Goal: Task Accomplishment & Management: Use online tool/utility

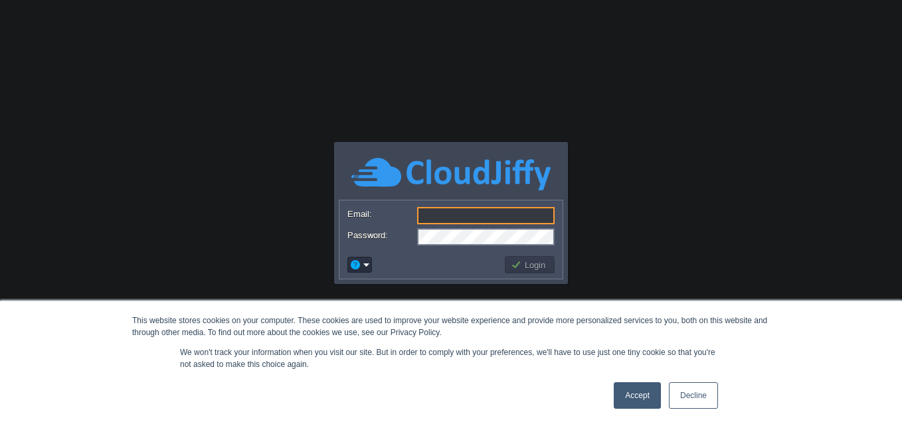
drag, startPoint x: 637, startPoint y: 399, endPoint x: 633, endPoint y: 392, distance: 8.3
click at [637, 399] on link "Accept" at bounding box center [637, 395] width 47 height 27
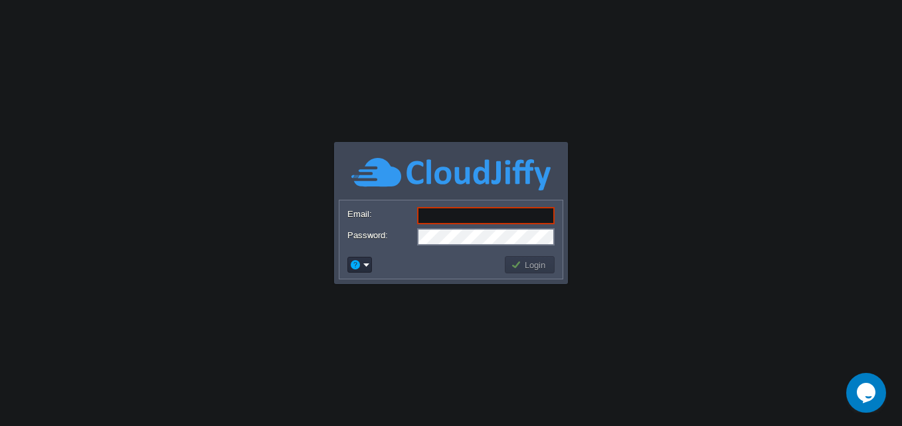
click at [458, 216] on input "Email:" at bounding box center [485, 215] width 137 height 17
paste input "[EMAIL_ADDRESS][DOMAIN_NAME]"
type input "[EMAIL_ADDRESS][DOMAIN_NAME]"
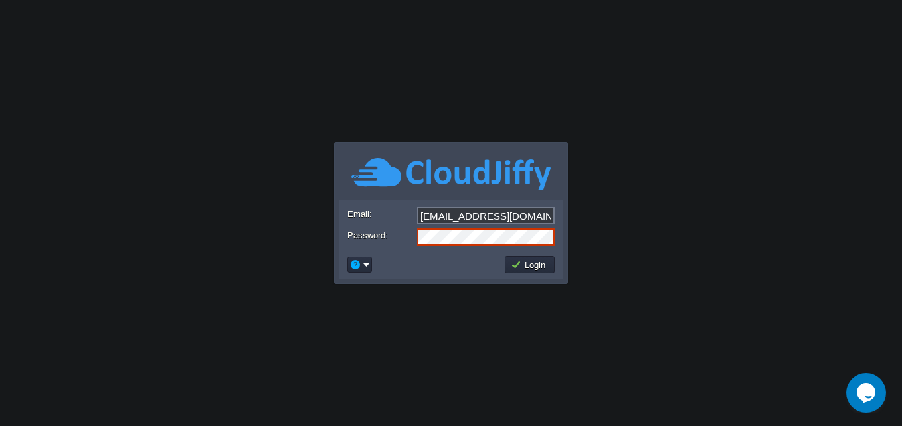
click at [542, 266] on button "Login" at bounding box center [530, 265] width 39 height 12
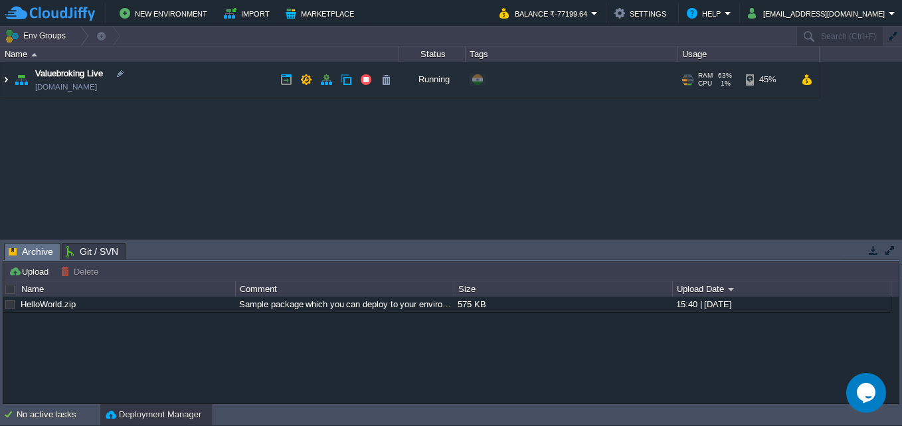
click at [4, 83] on img at bounding box center [6, 80] width 11 height 36
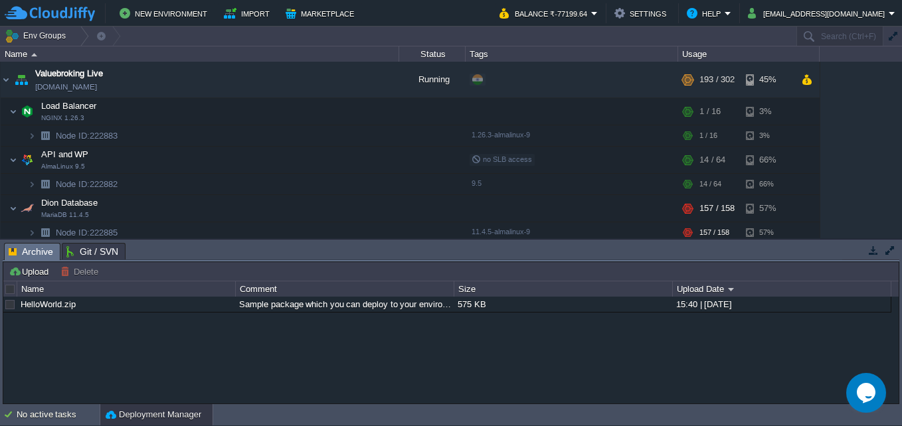
click at [874, 252] on button "button" at bounding box center [873, 250] width 12 height 12
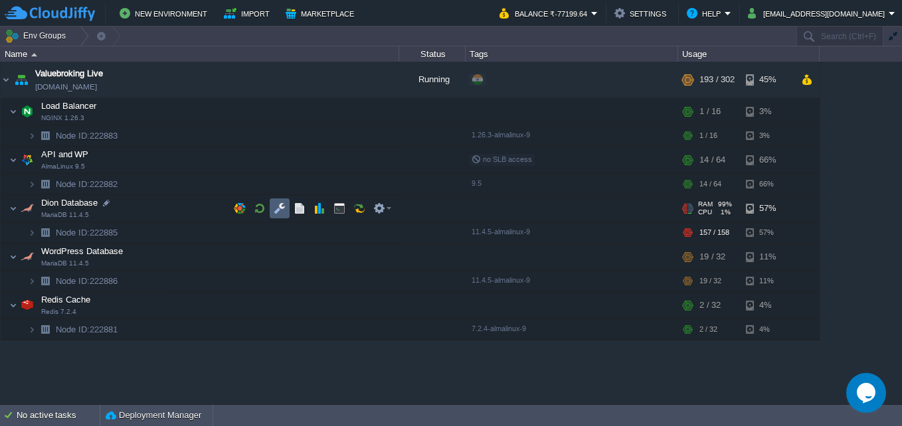
click at [278, 214] on button "button" at bounding box center [280, 209] width 12 height 12
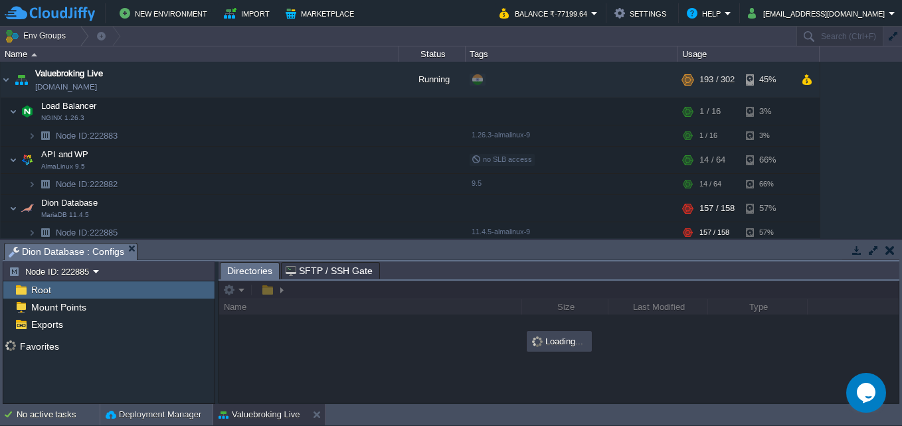
click at [336, 273] on span "SFTP / SSH Gate" at bounding box center [329, 271] width 87 height 16
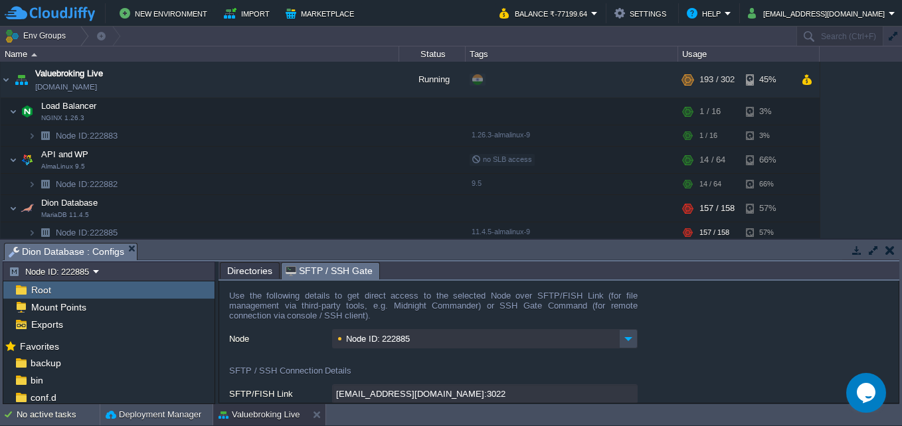
scroll to position [66, 0]
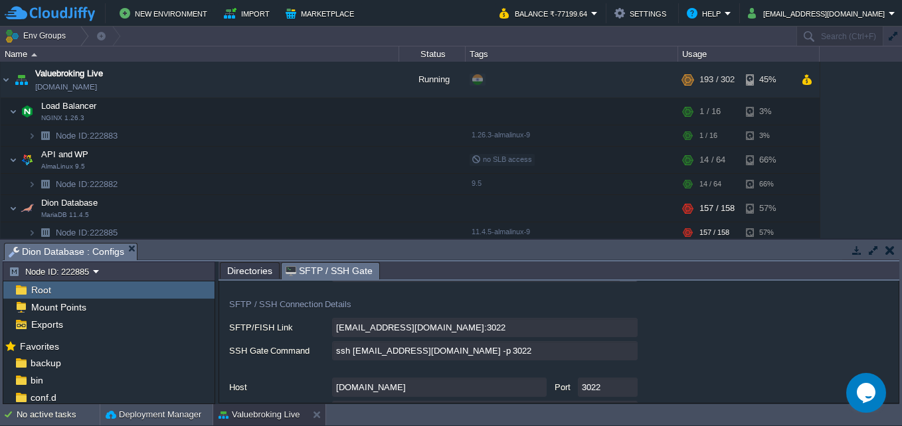
type input "[EMAIL_ADDRESS][DOMAIN_NAME]:3022/afs"
type input "ssh [EMAIL_ADDRESS][DOMAIN_NAME] -p 3022 -t "cd /afs; \$SHELL --login""
type input "/afs"
click at [629, 330] on input "[EMAIL_ADDRESS][DOMAIN_NAME]:3022/afs" at bounding box center [484, 327] width 305 height 19
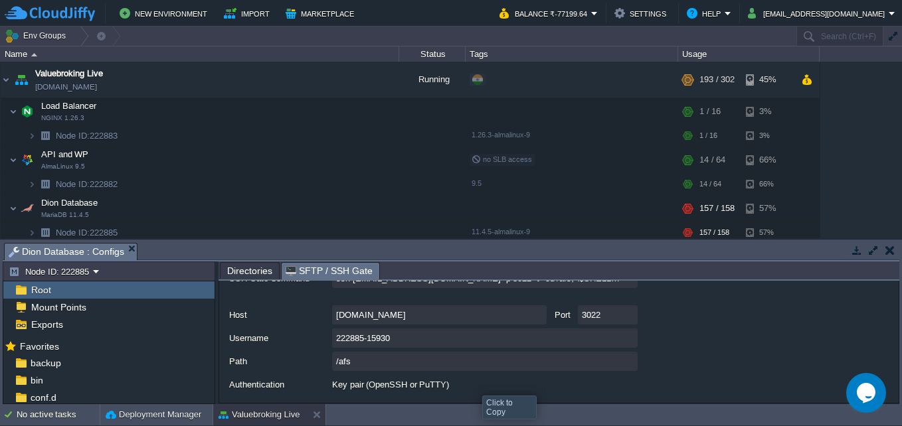
scroll to position [171, 0]
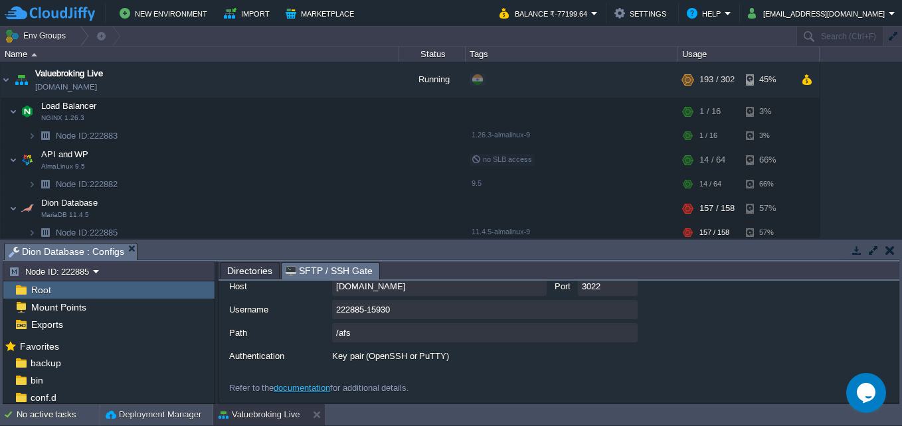
click at [420, 314] on input "222885-15930" at bounding box center [484, 309] width 305 height 19
type textarea "222885-15930"
click at [628, 308] on input "222885-15930" at bounding box center [484, 309] width 305 height 19
click at [311, 390] on link "documentation" at bounding box center [302, 388] width 56 height 10
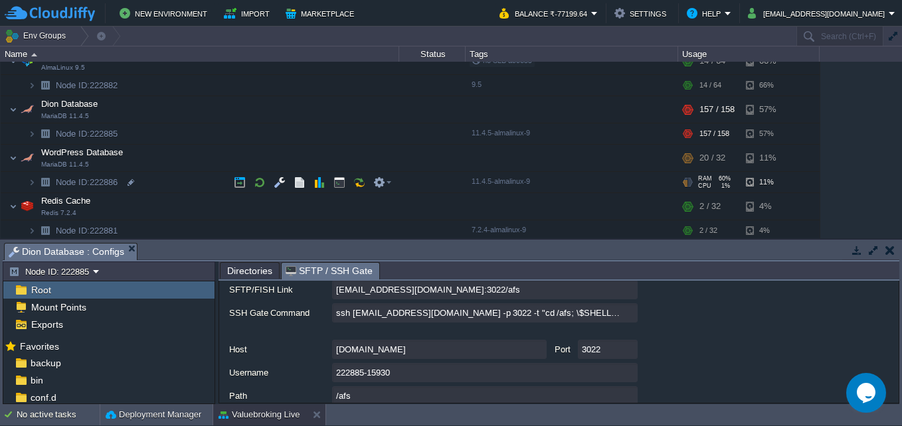
scroll to position [102, 0]
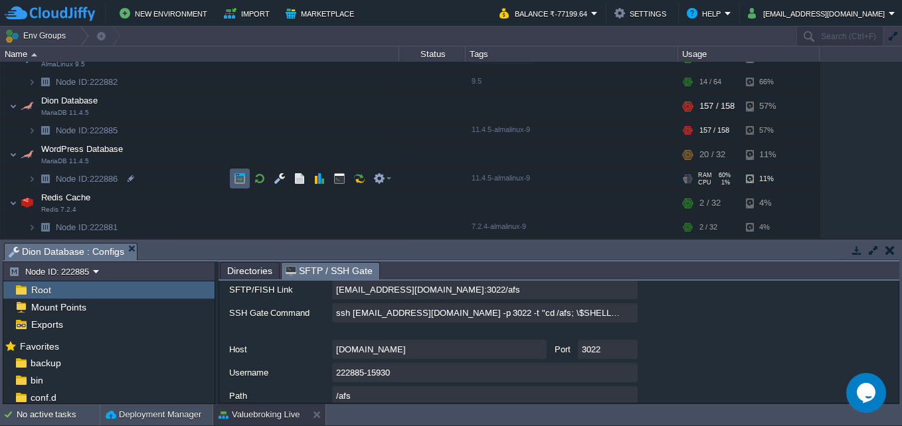
click at [244, 178] on button "button" at bounding box center [240, 179] width 12 height 12
